Goal: Task Accomplishment & Management: Complete application form

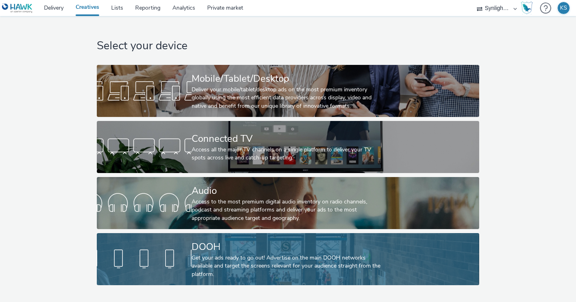
click at [137, 251] on div at bounding box center [144, 259] width 95 height 26
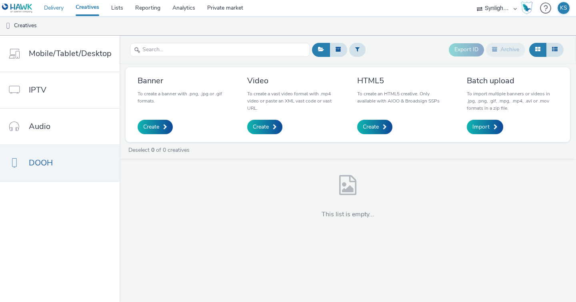
click at [58, 8] on link "Delivery" at bounding box center [54, 8] width 32 height 16
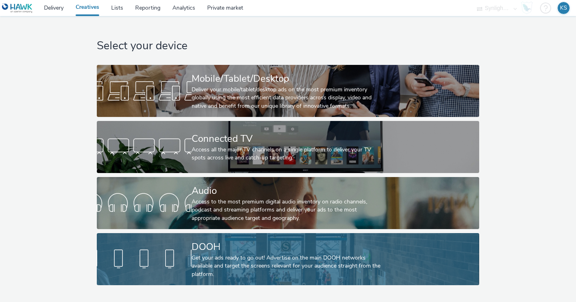
click at [243, 248] on div "DOOH" at bounding box center [287, 247] width 190 height 14
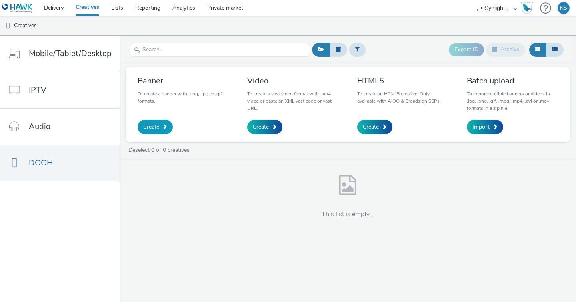
click at [150, 125] on span "Create" at bounding box center [151, 127] width 16 height 8
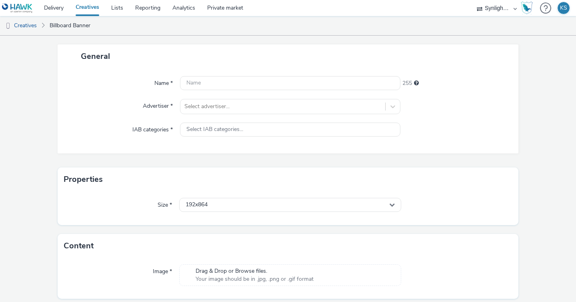
scroll to position [66, 0]
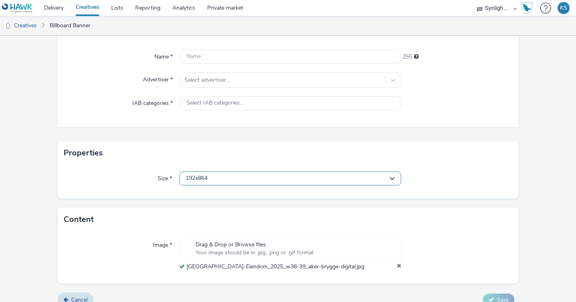
click at [309, 183] on div "192x864" at bounding box center [290, 178] width 222 height 14
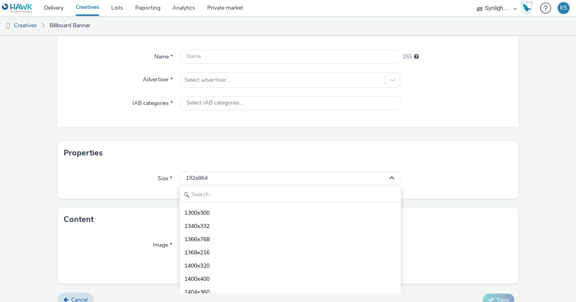
scroll to position [2227, 0]
click at [217, 189] on input "text" at bounding box center [290, 195] width 221 height 14
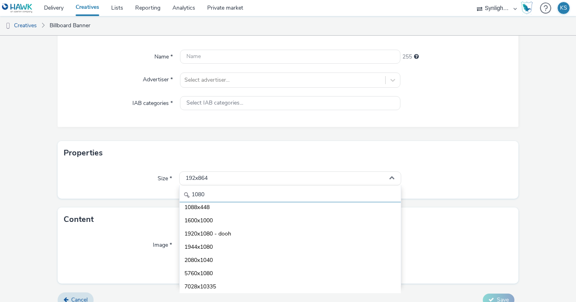
scroll to position [57, 0]
type input "1080"
click at [209, 208] on span "1080x1920 - dooh" at bounding box center [207, 207] width 47 height 8
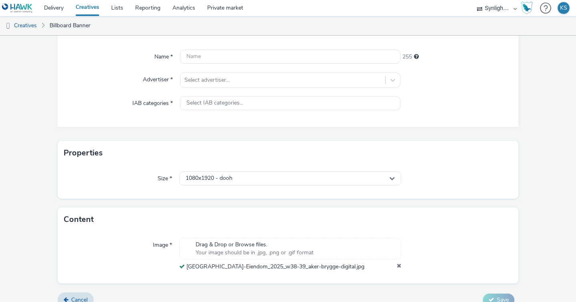
click at [158, 146] on div "Properties" at bounding box center [288, 153] width 461 height 24
click at [210, 51] on input "text" at bounding box center [290, 57] width 220 height 14
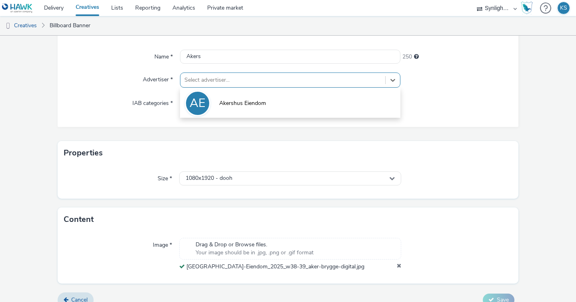
click at [204, 83] on div at bounding box center [282, 80] width 197 height 10
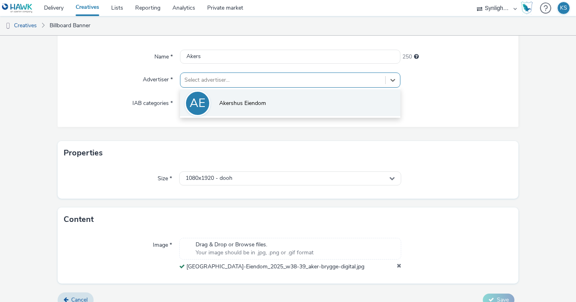
click at [213, 97] on li "AE Akershus Eiendom" at bounding box center [290, 102] width 220 height 27
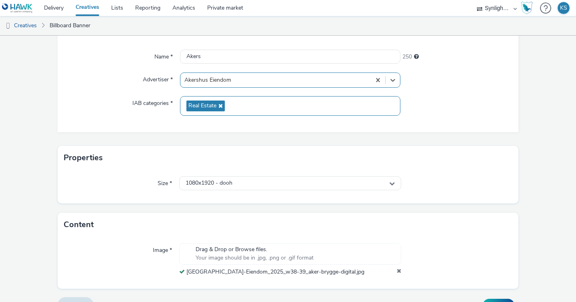
click at [219, 101] on span "Real Estate" at bounding box center [205, 105] width 38 height 11
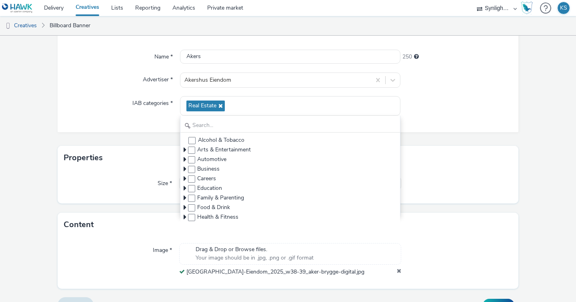
click at [102, 65] on div "Name * [PERSON_NAME] 250 Advertiser * [GEOGRAPHIC_DATA] Eiendom IAB categories …" at bounding box center [288, 87] width 461 height 90
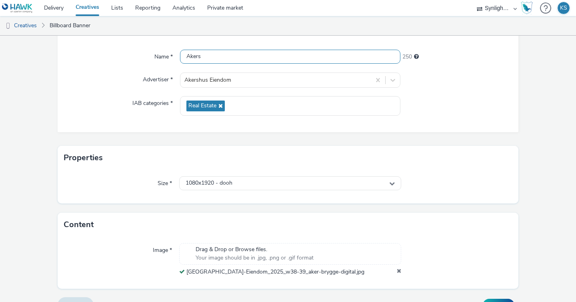
click at [224, 55] on input "Akers" at bounding box center [290, 57] width 220 height 14
click at [88, 103] on div "IAB categories *" at bounding box center [123, 106] width 114 height 20
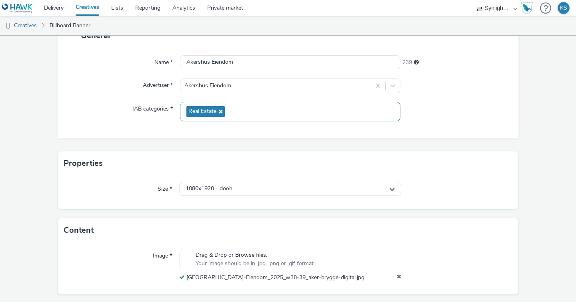
scroll to position [60, 0]
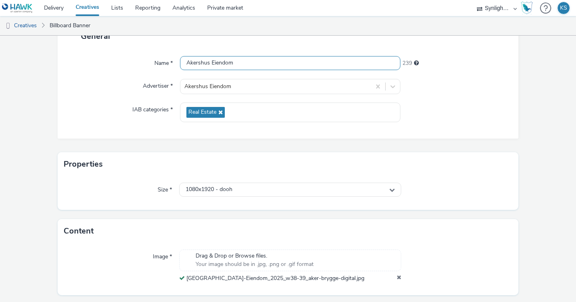
click at [238, 65] on input "Akershus Eiendom" at bounding box center [290, 63] width 220 height 14
drag, startPoint x: 247, startPoint y: 60, endPoint x: 179, endPoint y: 60, distance: 68.0
click at [179, 60] on div "Name * [GEOGRAPHIC_DATA] 239" at bounding box center [288, 63] width 445 height 14
type input "Rådhuspassasjen vs1"
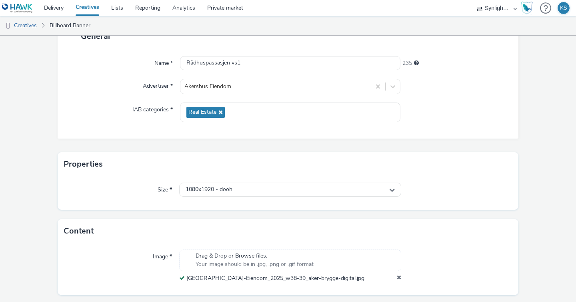
click at [110, 94] on div "Name * Rådhuspassasjen vs1 235 Advertiser * [GEOGRAPHIC_DATA] Eiendom IAB categ…" at bounding box center [288, 93] width 461 height 90
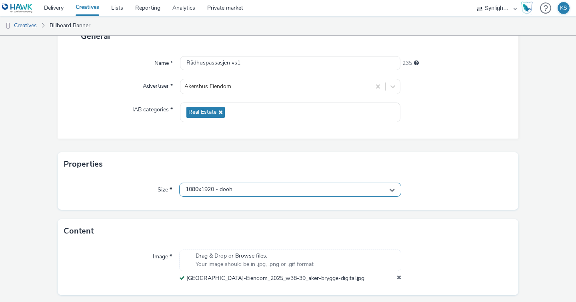
scroll to position [83, 0]
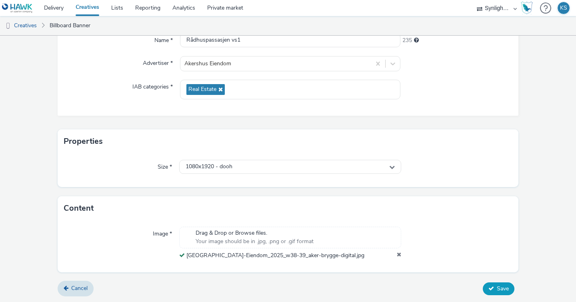
click at [498, 287] on span "Save" at bounding box center [503, 288] width 12 height 8
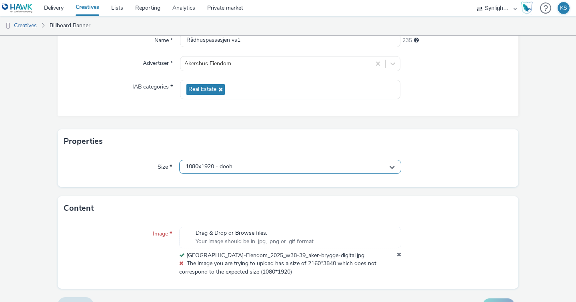
click at [242, 166] on div "1080x1920 - dooh" at bounding box center [290, 167] width 222 height 14
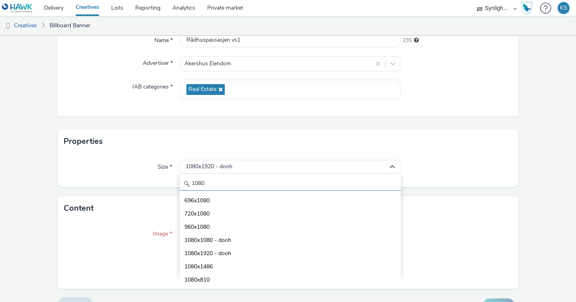
scroll to position [0, 0]
drag, startPoint x: 226, startPoint y: 186, endPoint x: 186, endPoint y: 184, distance: 40.4
click at [186, 184] on div "1080" at bounding box center [290, 183] width 221 height 14
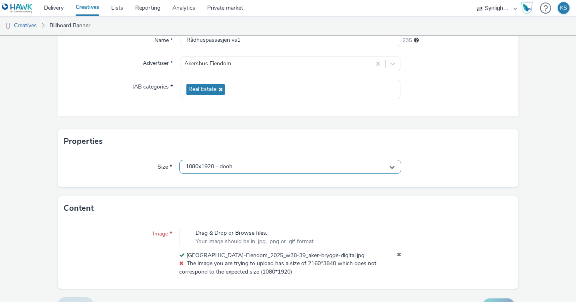
click at [206, 166] on span "1080x1920 - dooh" at bounding box center [209, 166] width 47 height 7
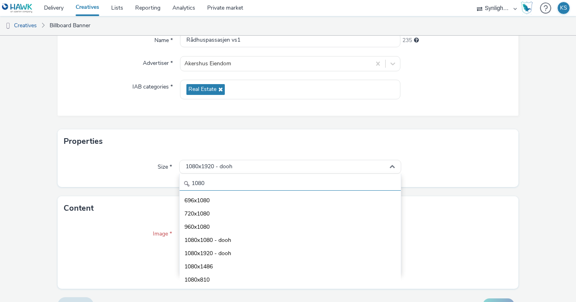
click at [200, 183] on input "1080" at bounding box center [290, 183] width 221 height 14
type input "1"
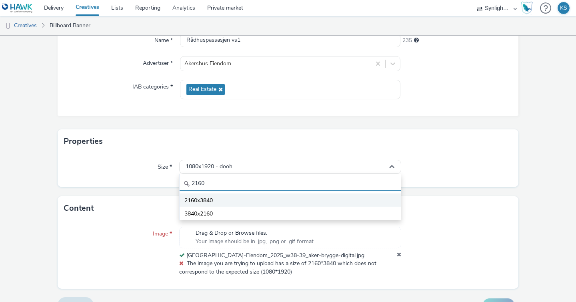
type input "2160"
click at [190, 197] on span "2160x3840" at bounding box center [198, 200] width 28 height 8
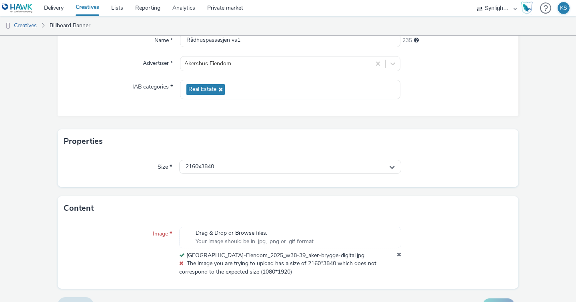
scroll to position [99, 0]
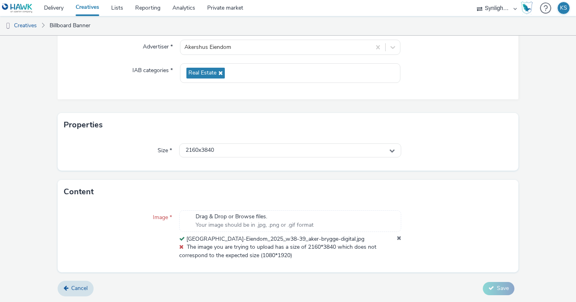
click at [443, 269] on div "Image * Drag & Drop or Browse files. Your image should be in .jpg, .png or .gif…" at bounding box center [288, 238] width 461 height 68
click at [460, 246] on div at bounding box center [456, 234] width 111 height 49
click at [386, 245] on div "Drag & Drop or Browse files. Your image should be in .jpg, .png or .gif format …" at bounding box center [290, 234] width 222 height 49
click at [263, 152] on div "2160x3840" at bounding box center [290, 150] width 222 height 14
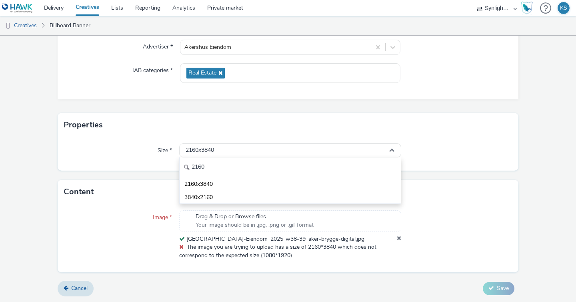
click at [166, 166] on div "Size * 2160x3840 2160 2160x3840 3840x2160" at bounding box center [288, 154] width 461 height 34
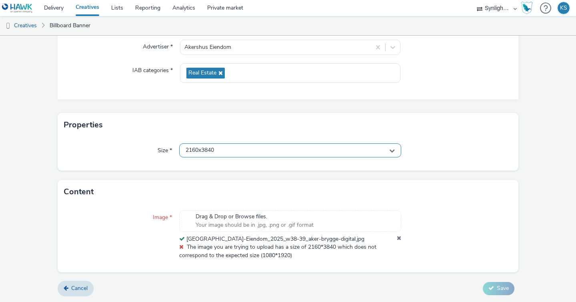
click at [308, 152] on div "2160x3840" at bounding box center [290, 150] width 222 height 14
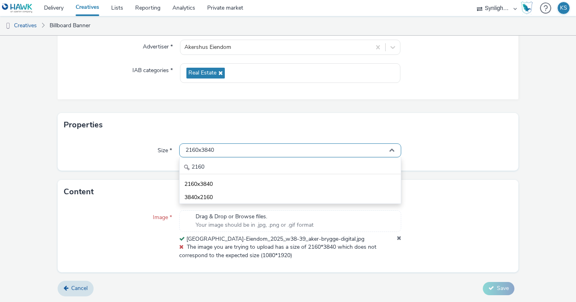
click at [308, 152] on div "2160x3840" at bounding box center [290, 150] width 222 height 14
